Goal: Task Accomplishment & Management: Manage account settings

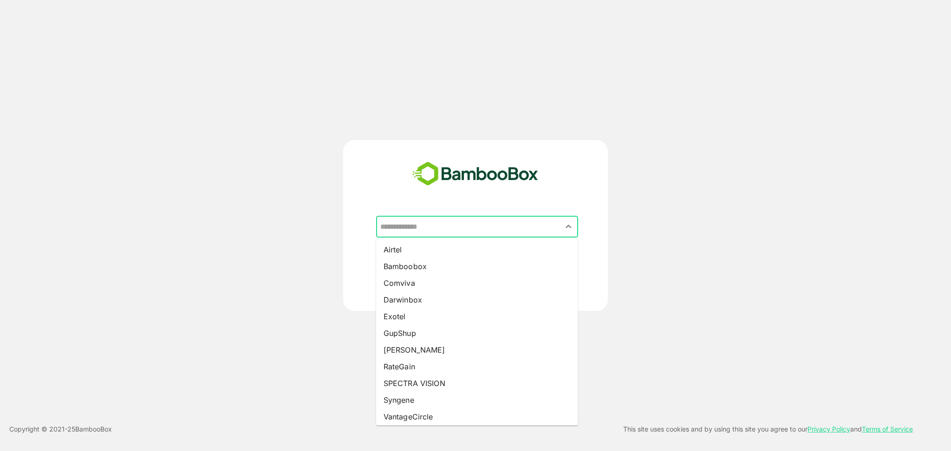
click at [537, 229] on input "text" at bounding box center [477, 227] width 198 height 18
click at [473, 249] on li "Airtel" at bounding box center [477, 249] width 202 height 17
type input "******"
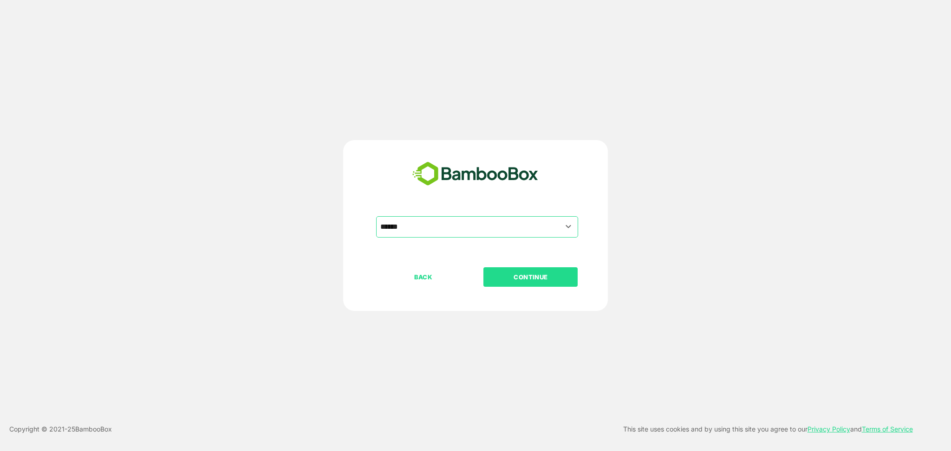
click at [543, 274] on p "CONTINUE" at bounding box center [530, 277] width 93 height 10
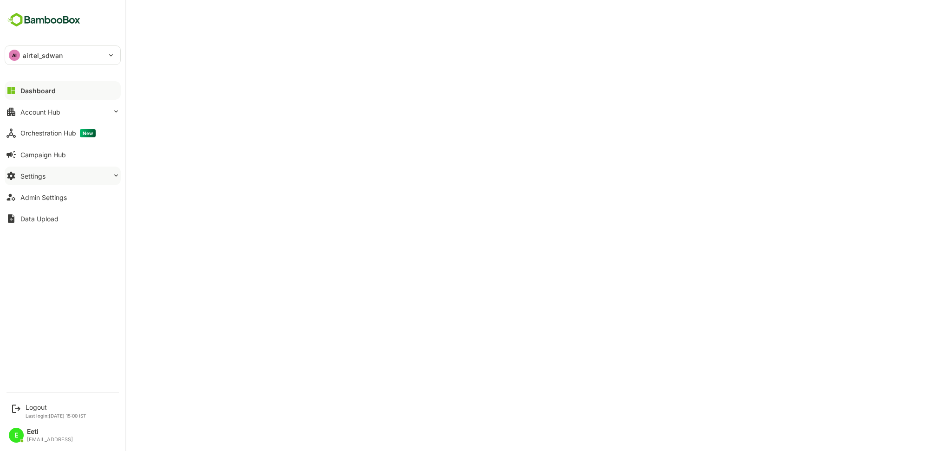
click at [45, 174] on div "Settings" at bounding box center [32, 176] width 25 height 8
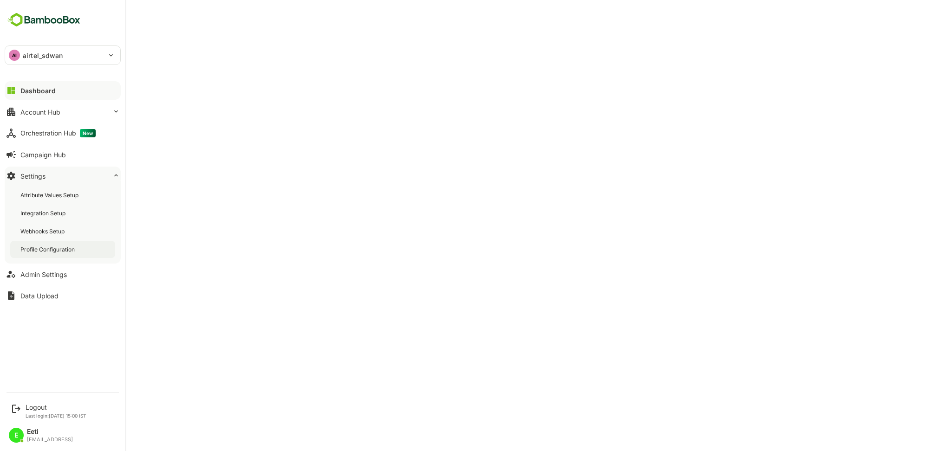
click at [43, 246] on div "Profile Configuration" at bounding box center [48, 250] width 56 height 8
click at [46, 58] on p "airtel_sdwan" at bounding box center [43, 56] width 40 height 10
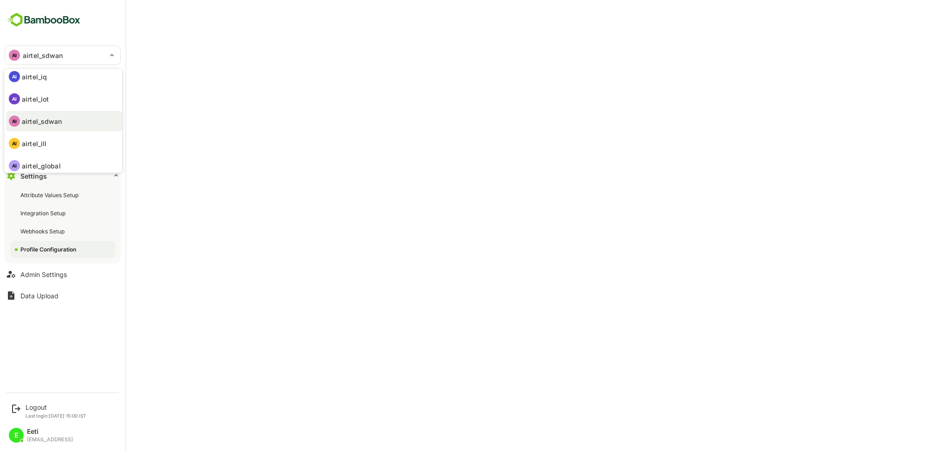
click at [471, 31] on div at bounding box center [475, 225] width 951 height 451
